Goal: Find contact information: Find contact information

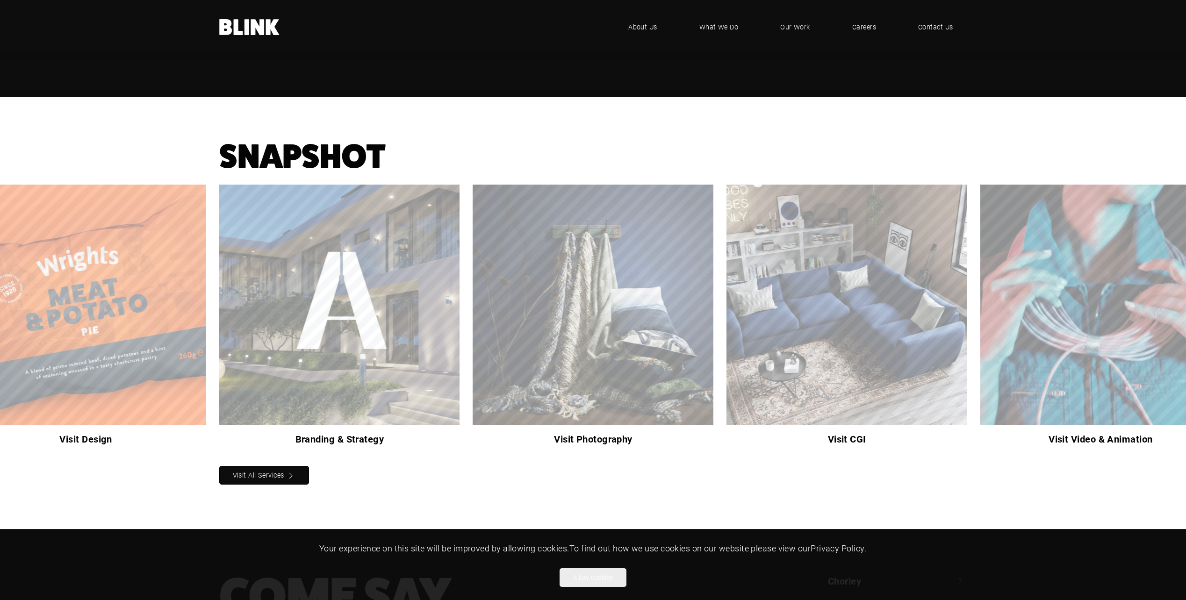
scroll to position [847, 0]
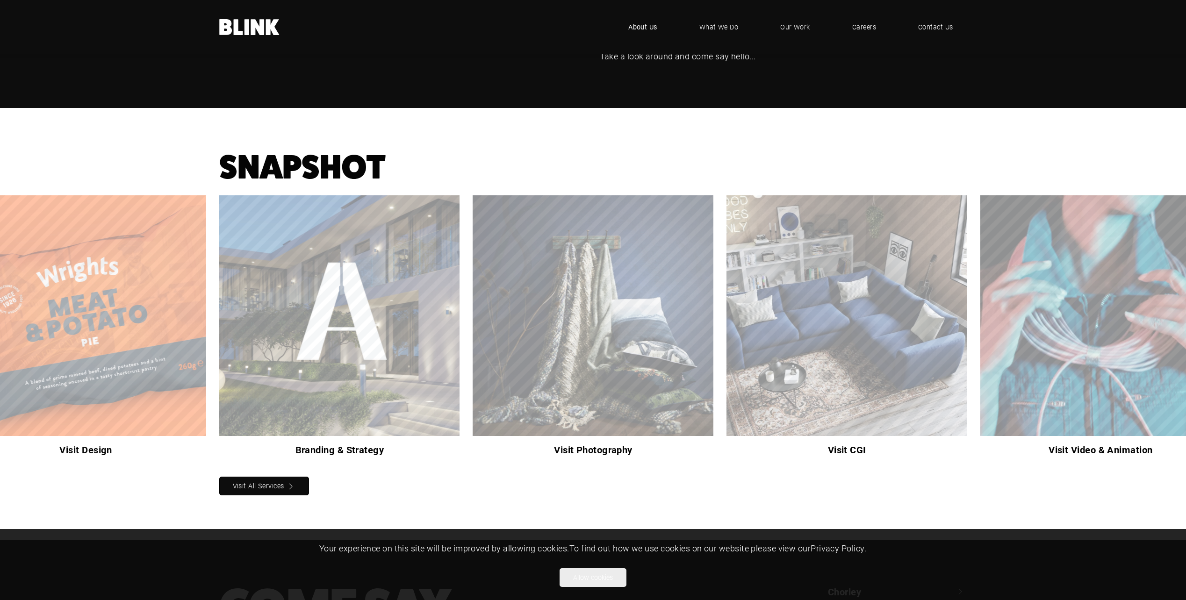
click at [651, 27] on span "About Us" at bounding box center [642, 27] width 29 height 10
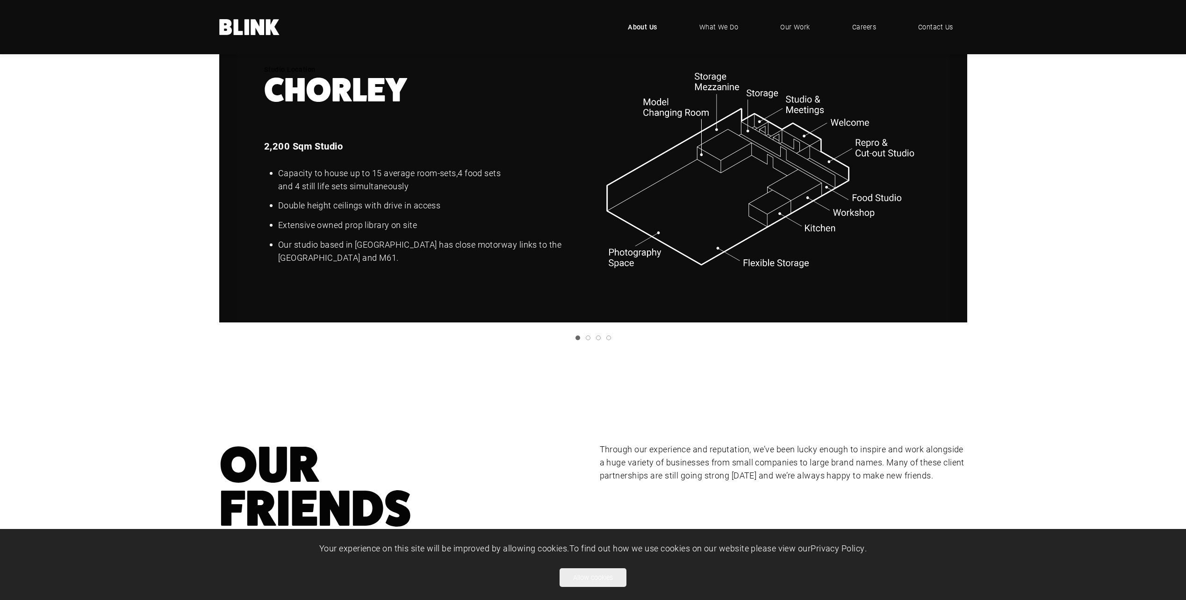
scroll to position [1169, 0]
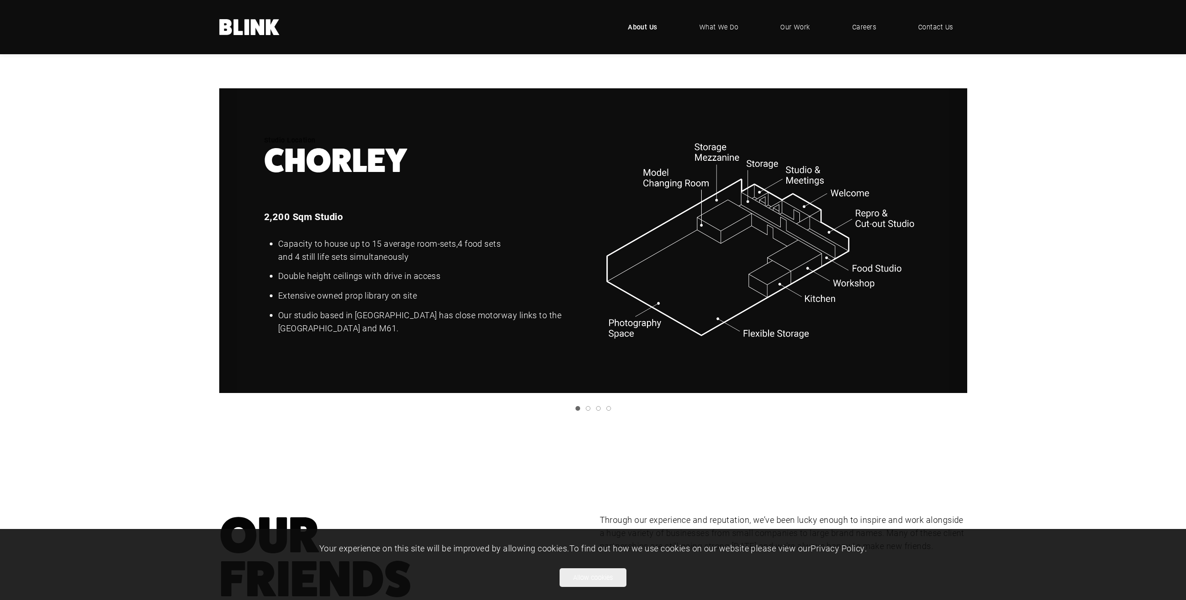
click at [0, 0] on link "Next slide" at bounding box center [0, 0] width 0 height 0
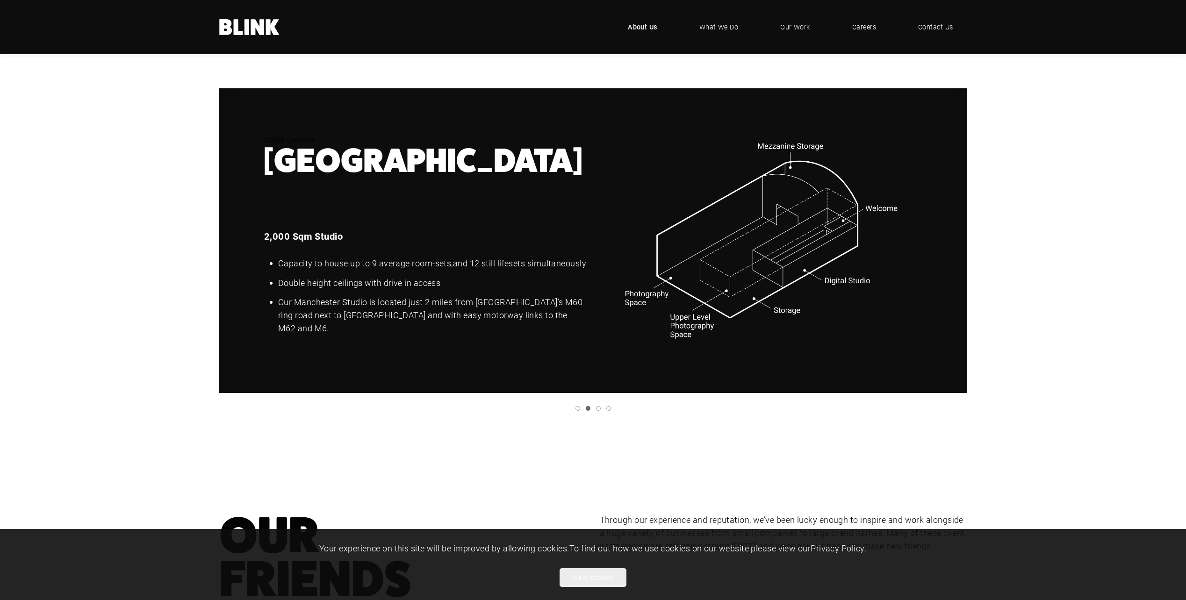
click at [0, 0] on icon "Next slide" at bounding box center [0, 0] width 0 height 0
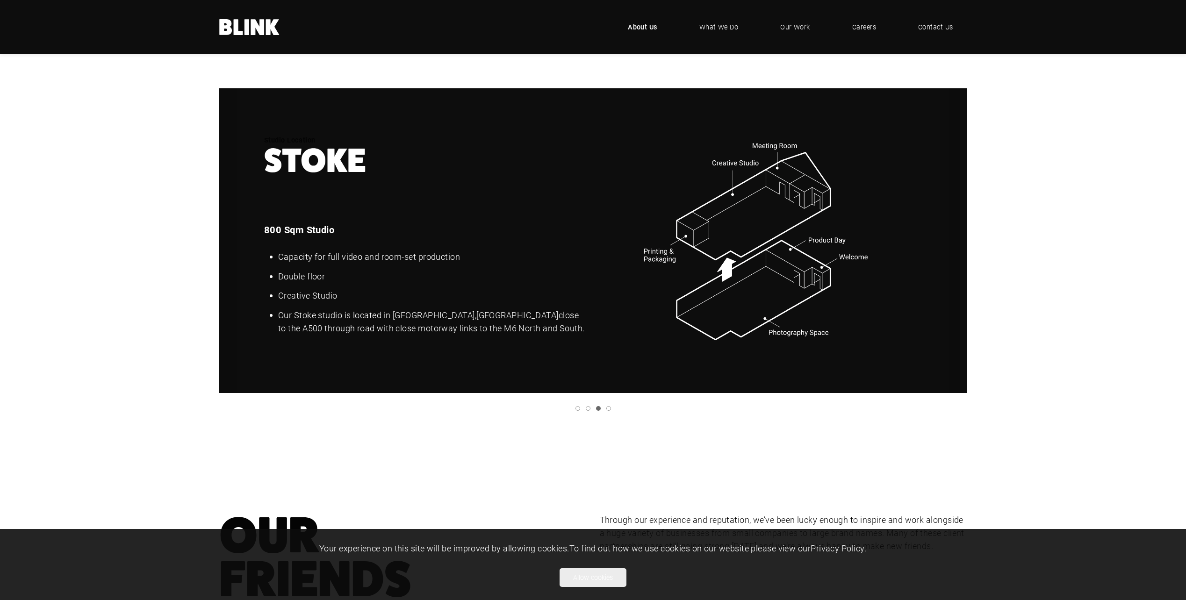
click at [0, 0] on icon "Next slide" at bounding box center [0, 0] width 0 height 0
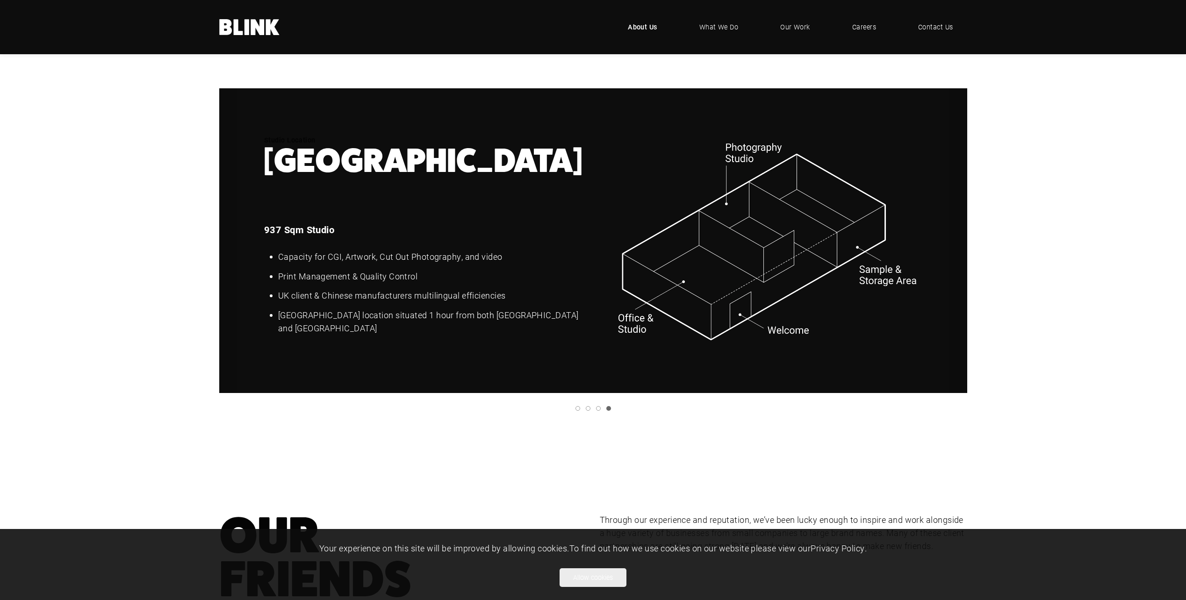
click at [0, 0] on icon "Previous slide" at bounding box center [0, 0] width 0 height 0
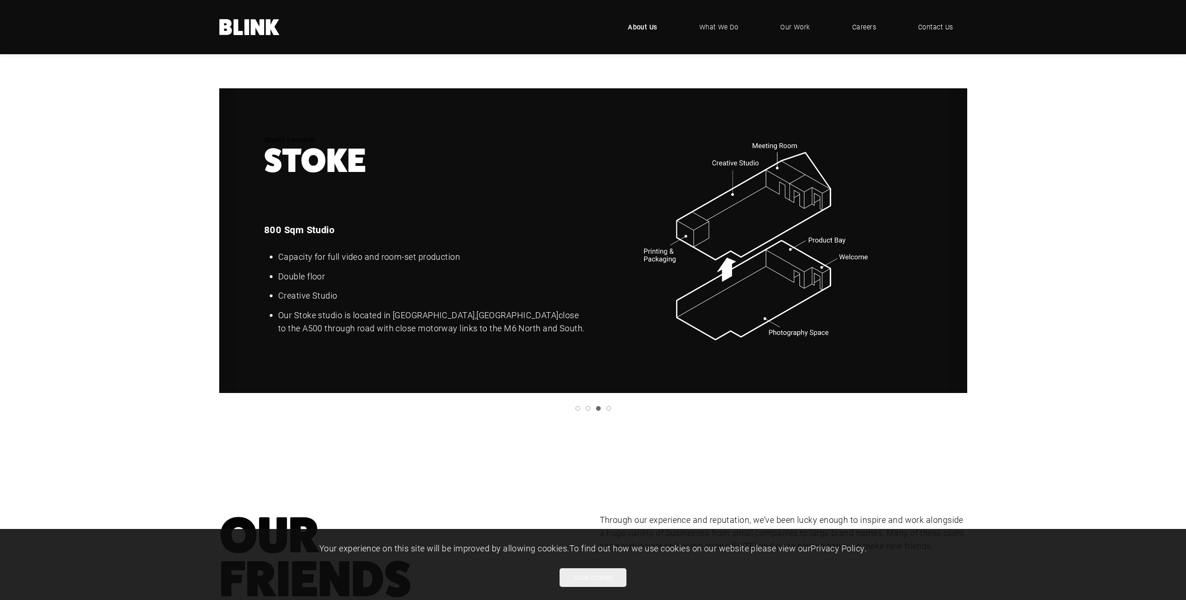
click at [0, 0] on icon "Previous slide" at bounding box center [0, 0] width 0 height 0
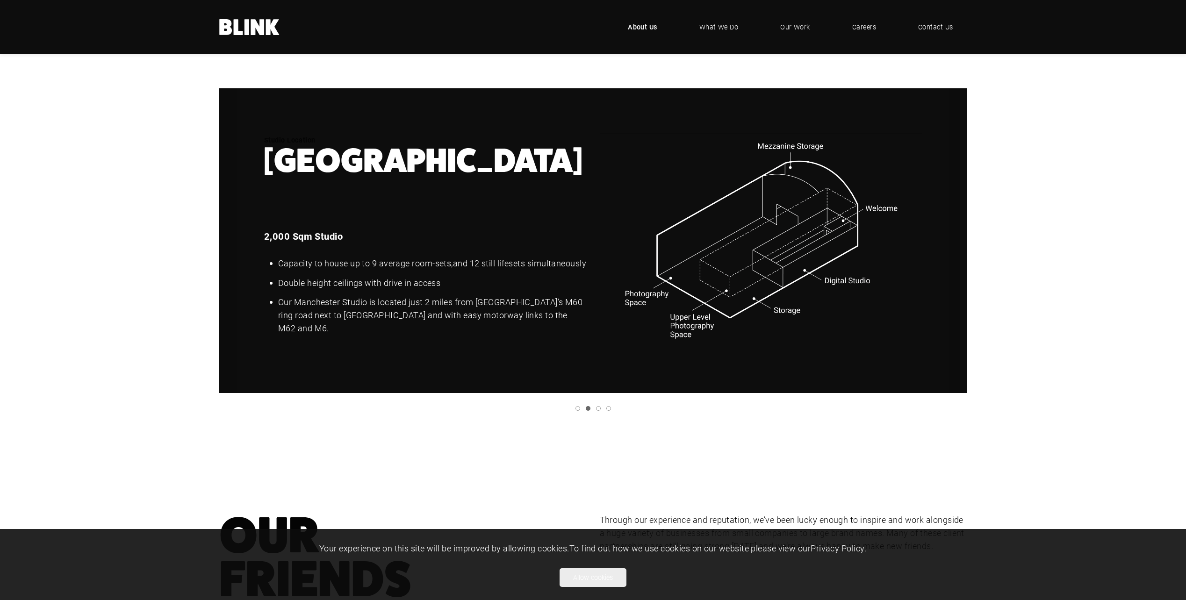
click at [0, 0] on icon "Previous slide" at bounding box center [0, 0] width 0 height 0
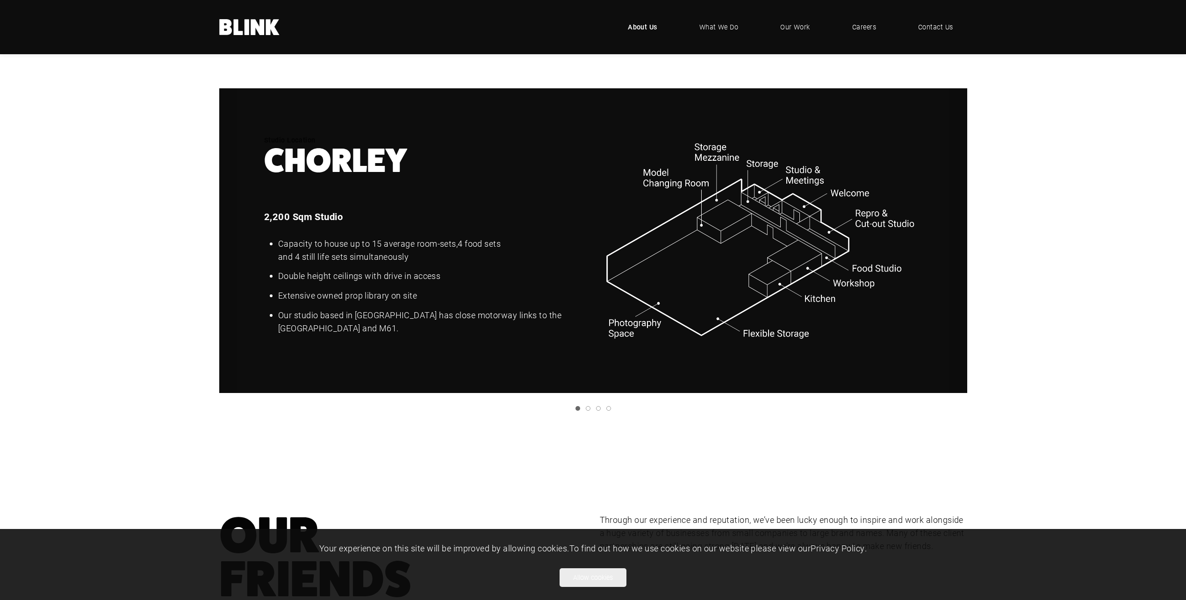
click at [0, 0] on icon "Previous slide" at bounding box center [0, 0] width 0 height 0
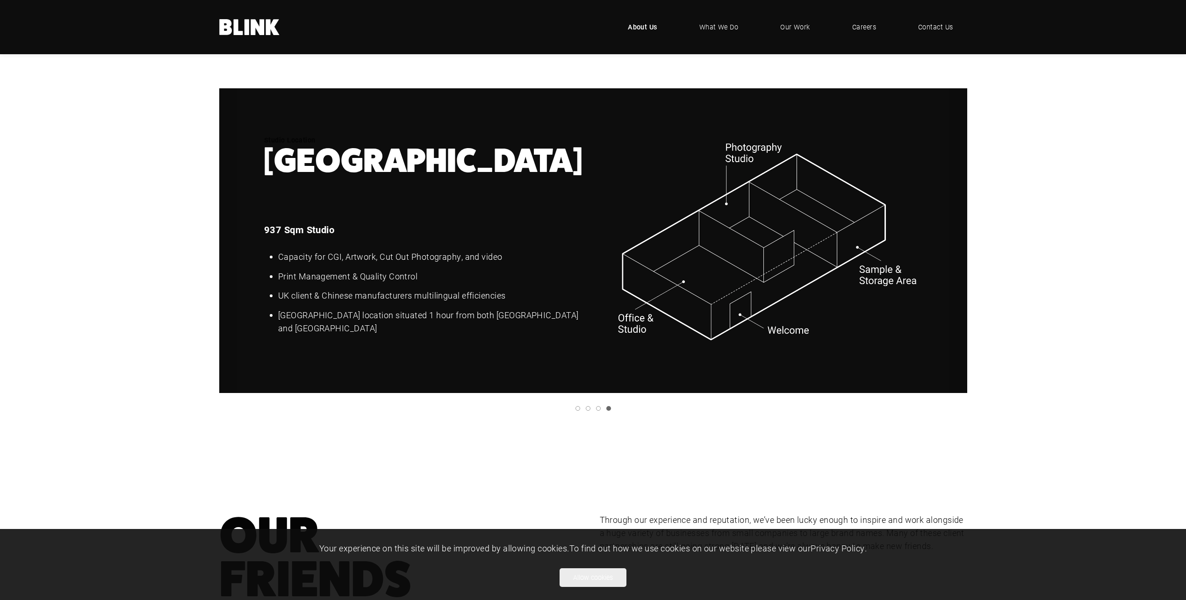
drag, startPoint x: 954, startPoint y: 245, endPoint x: 908, endPoint y: 256, distance: 47.5
click at [0, 0] on icon "Next slide" at bounding box center [0, 0] width 0 height 0
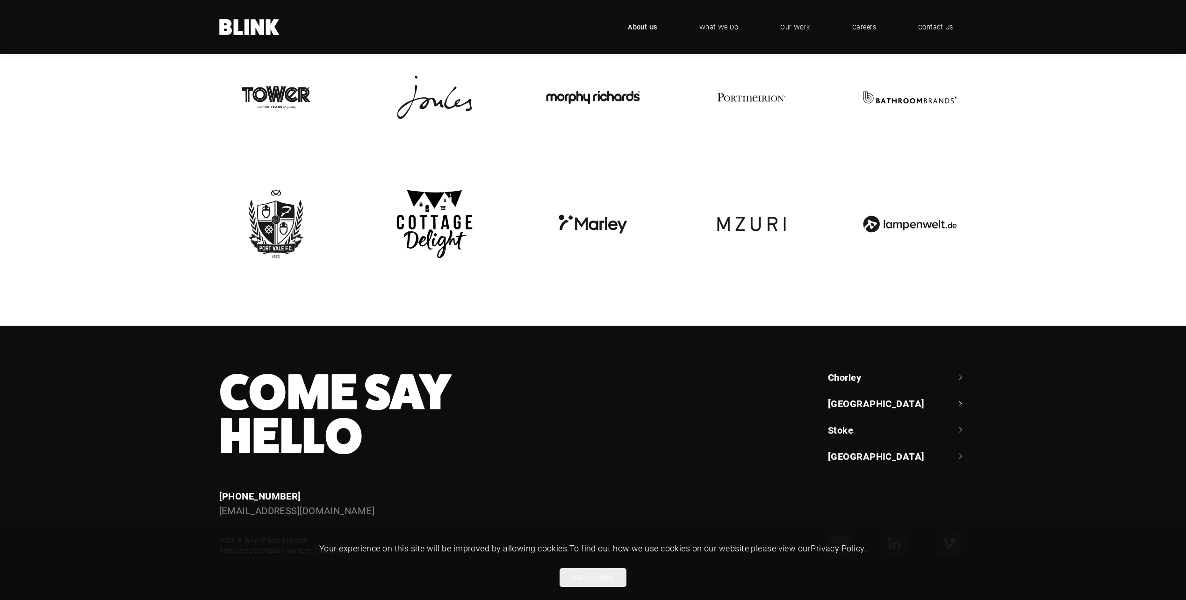
scroll to position [2142, 0]
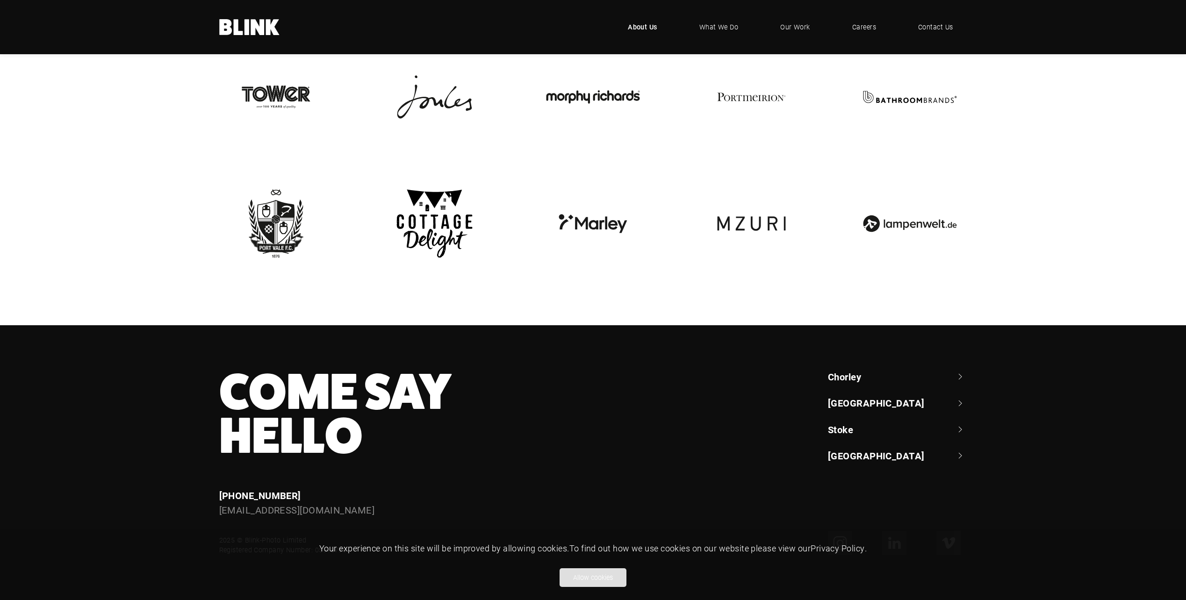
click at [570, 583] on button "Allow cookies" at bounding box center [593, 578] width 67 height 19
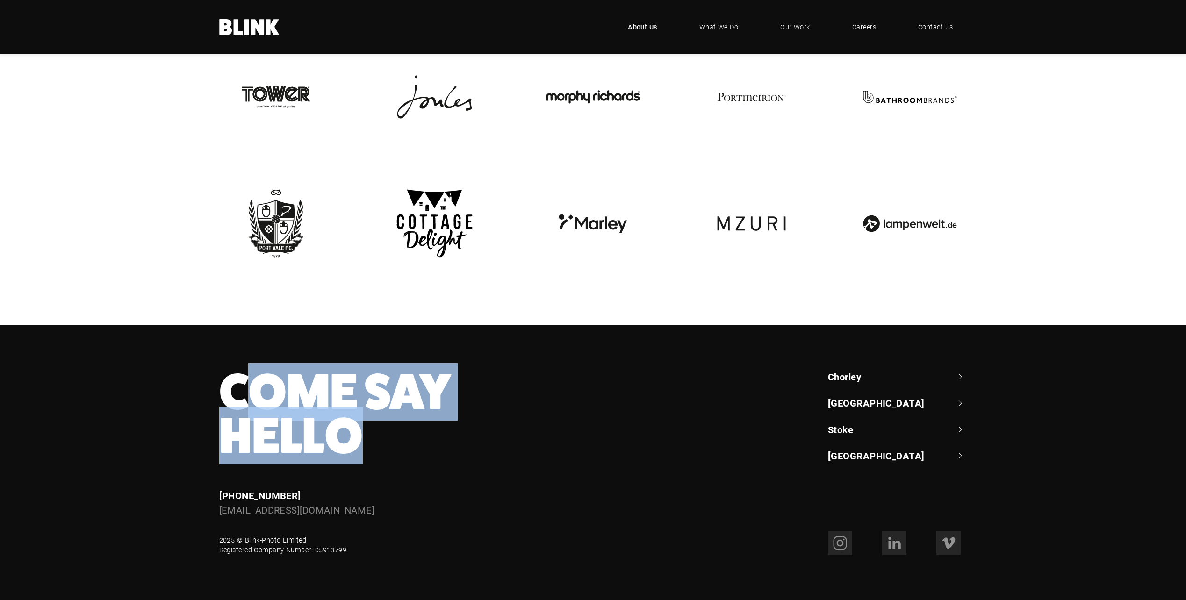
drag, startPoint x: 359, startPoint y: 424, endPoint x: 244, endPoint y: 388, distance: 120.2
click at [244, 388] on h3 "Come Say Hello" at bounding box center [441, 414] width 444 height 88
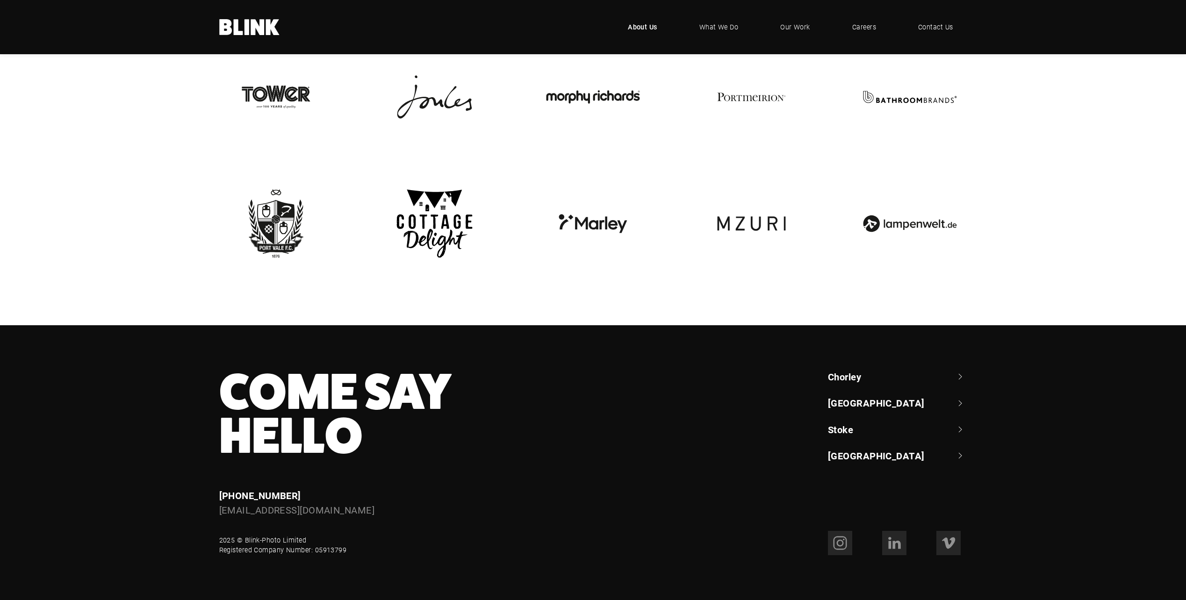
drag, startPoint x: 244, startPoint y: 388, endPoint x: 215, endPoint y: 385, distance: 29.6
click at [215, 385] on div "Come Say Hello Enquiries [PHONE_NUMBER] [EMAIL_ADDRESS][DOMAIN_NAME]" at bounding box center [434, 444] width 457 height 148
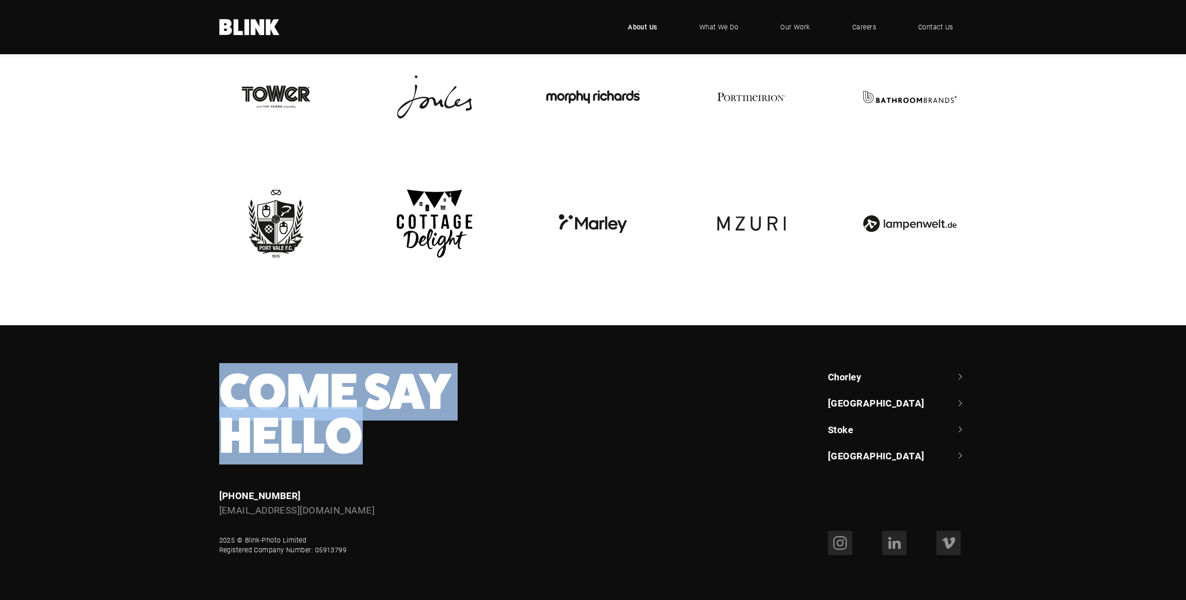
drag, startPoint x: 215, startPoint y: 385, endPoint x: 453, endPoint y: 446, distance: 246.0
click at [453, 446] on div "Come Say Hello Enquiries [PHONE_NUMBER] [EMAIL_ADDRESS][DOMAIN_NAME]" at bounding box center [434, 444] width 457 height 148
click at [453, 446] on h3 "Come Say Hello" at bounding box center [441, 414] width 444 height 88
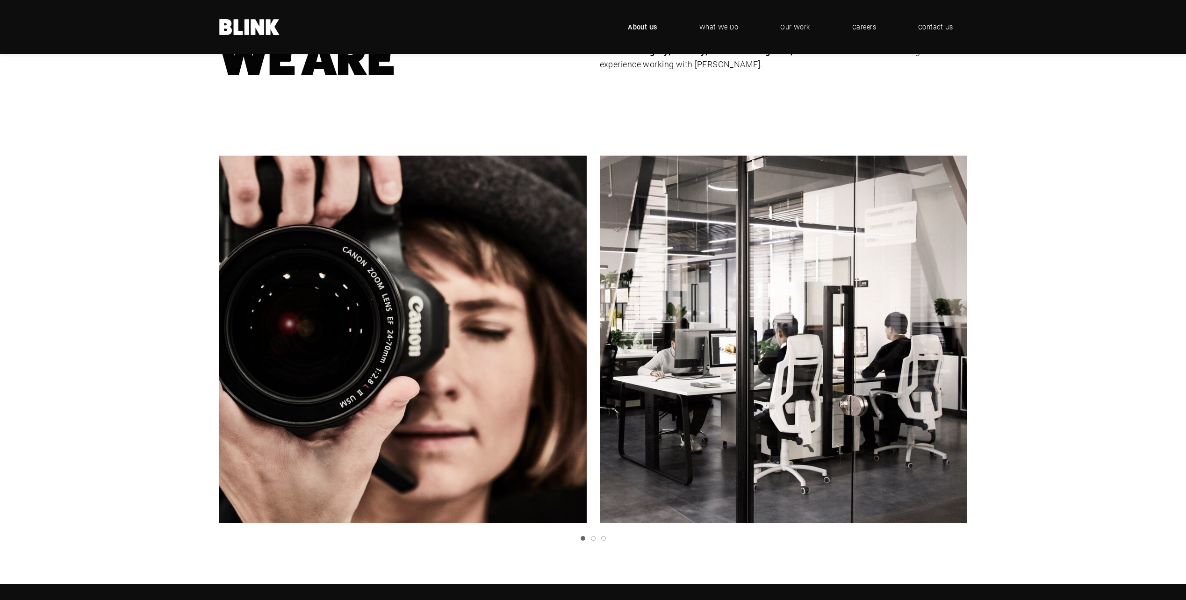
scroll to position [0, 0]
